Goal: Information Seeking & Learning: Learn about a topic

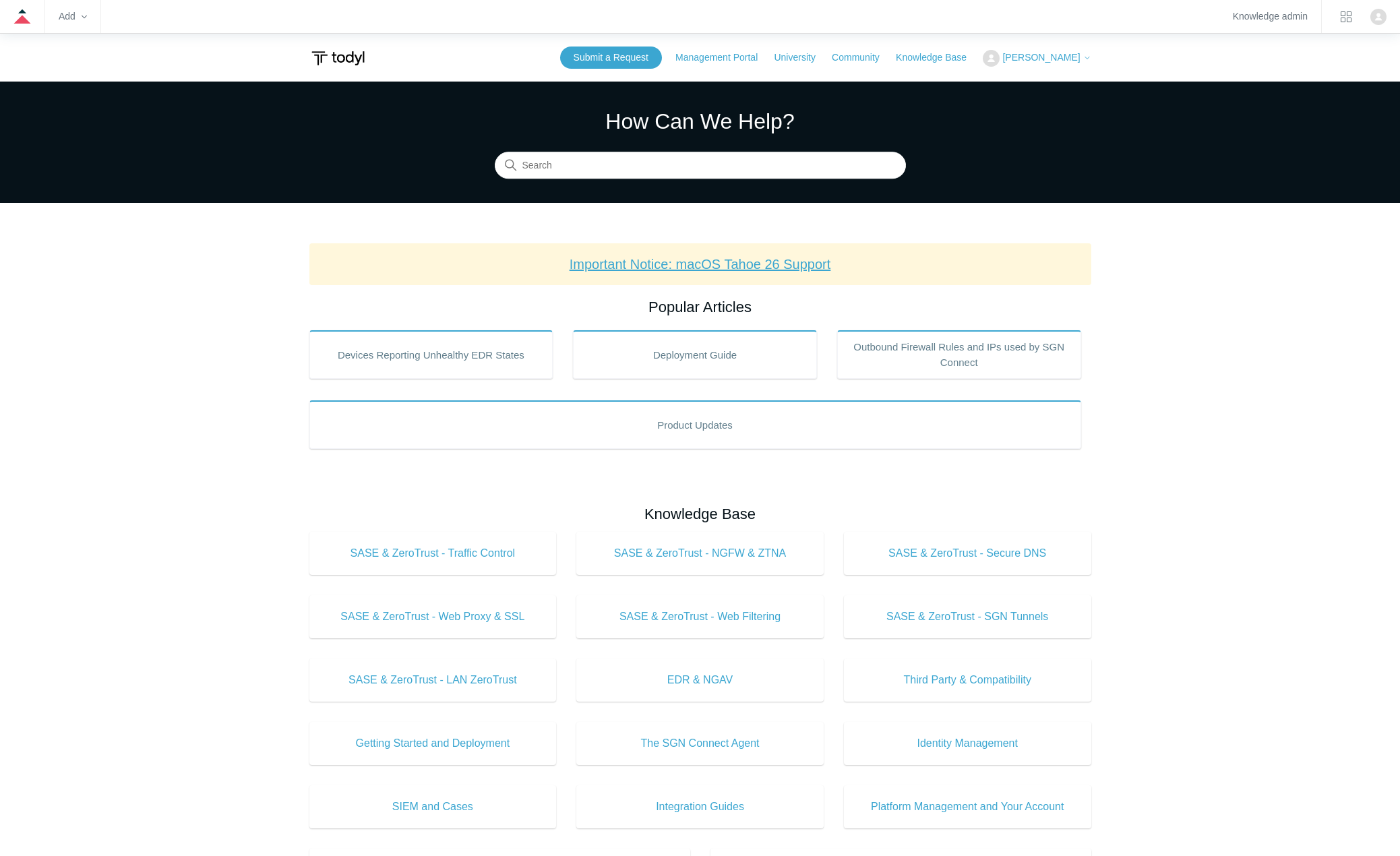
click at [680, 267] on link "Important Notice: macOS Tahoe 26 Support" at bounding box center [700, 264] width 261 height 15
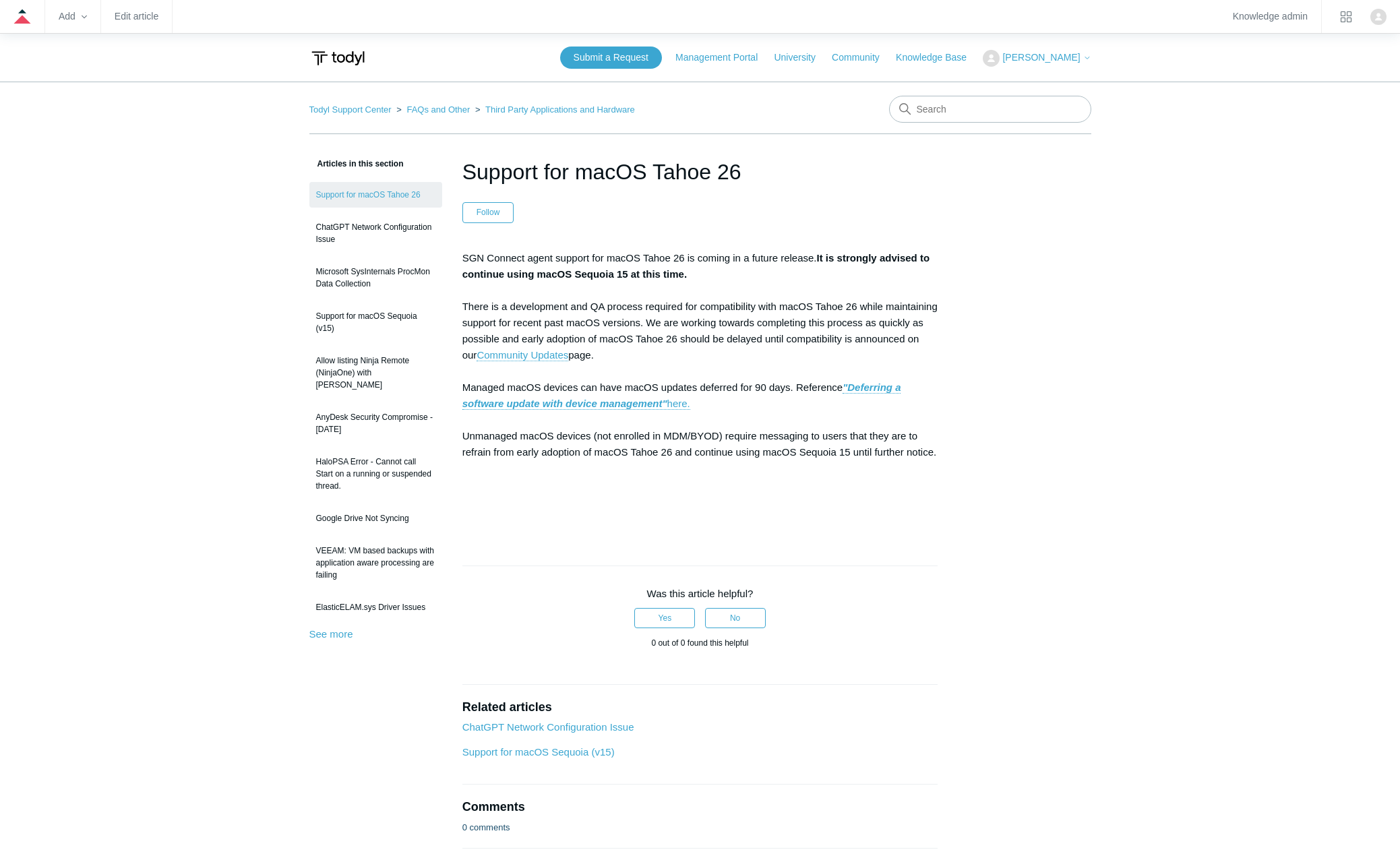
click at [1329, 261] on main "Todyl Support Center FAQs and Other Third Party Applications and Hardware Artic…" at bounding box center [700, 476] width 1400 height 789
drag, startPoint x: 244, startPoint y: 204, endPoint x: 260, endPoint y: 199, distance: 16.8
click at [245, 203] on main "Todyl Support Center FAQs and Other Third Party Applications and Hardware Artic…" at bounding box center [700, 476] width 1400 height 789
click at [349, 53] on img at bounding box center [337, 58] width 57 height 25
click at [349, 104] on link "Todyl Support Center" at bounding box center [350, 109] width 83 height 10
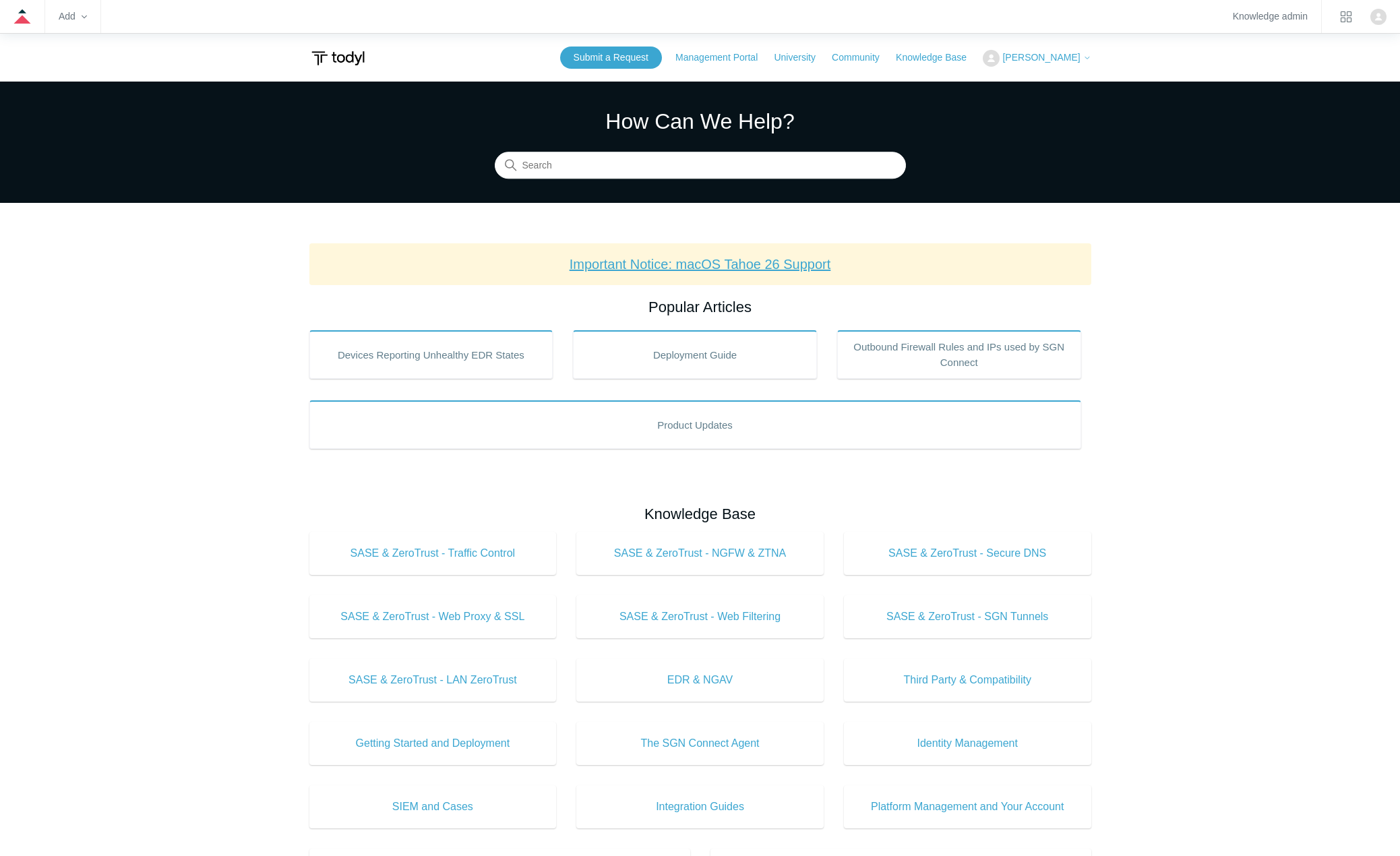
click at [773, 260] on link "Important Notice: macOS Tahoe 26 Support" at bounding box center [700, 264] width 261 height 15
